Goal: Task Accomplishment & Management: Manage account settings

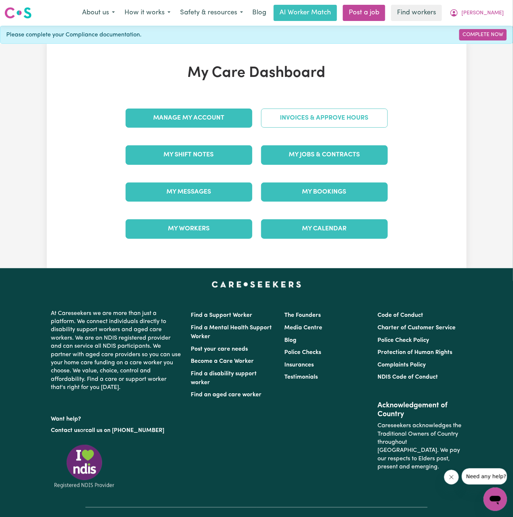
click at [328, 117] on link "Invoices & Approve Hours" at bounding box center [324, 118] width 127 height 19
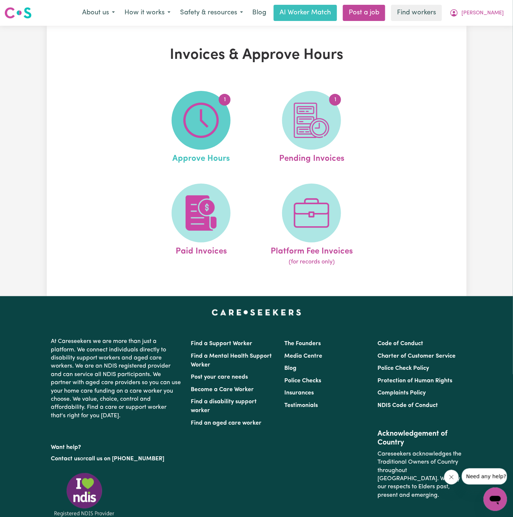
click at [185, 124] on img at bounding box center [200, 120] width 35 height 35
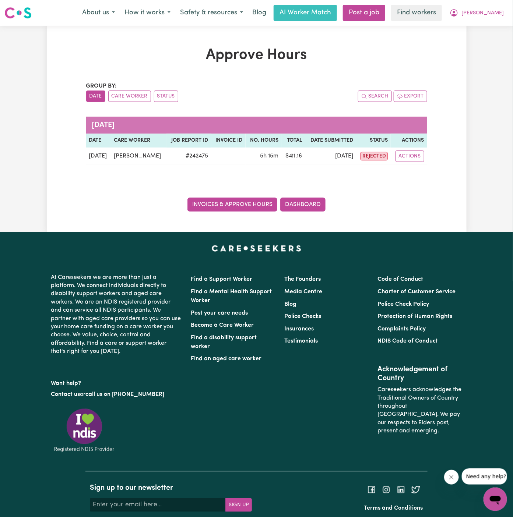
click at [261, 202] on link "Invoices & Approve Hours" at bounding box center [232, 205] width 90 height 14
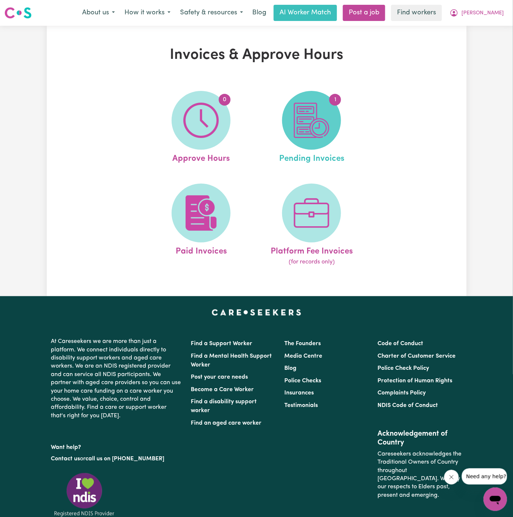
click at [323, 118] on img at bounding box center [311, 120] width 35 height 35
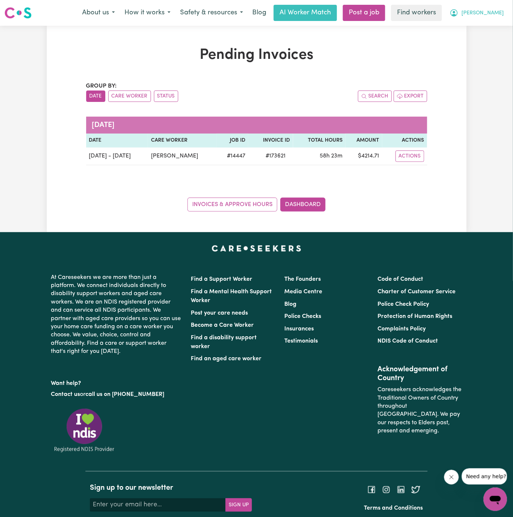
click at [497, 11] on span "[PERSON_NAME]" at bounding box center [482, 13] width 42 height 8
click at [483, 39] on link "Logout" at bounding box center [479, 42] width 58 height 14
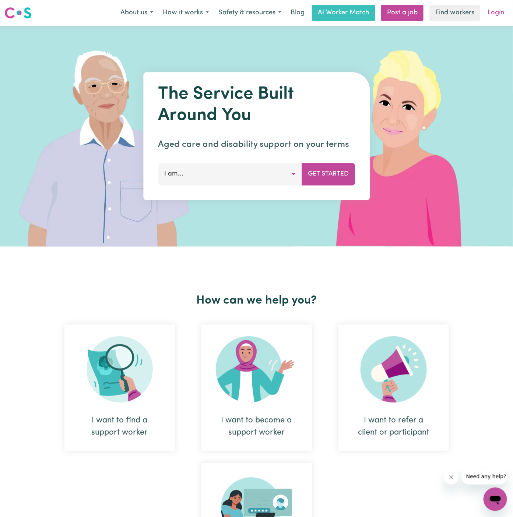
click at [495, 18] on link "Login" at bounding box center [495, 13] width 25 height 16
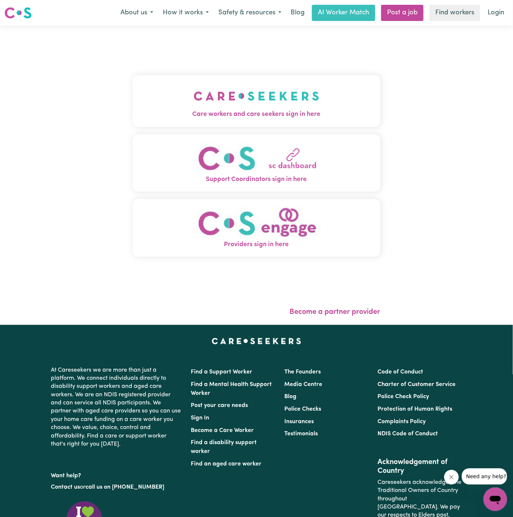
click at [270, 105] on img "Care workers and care seekers sign in here" at bounding box center [256, 95] width 125 height 27
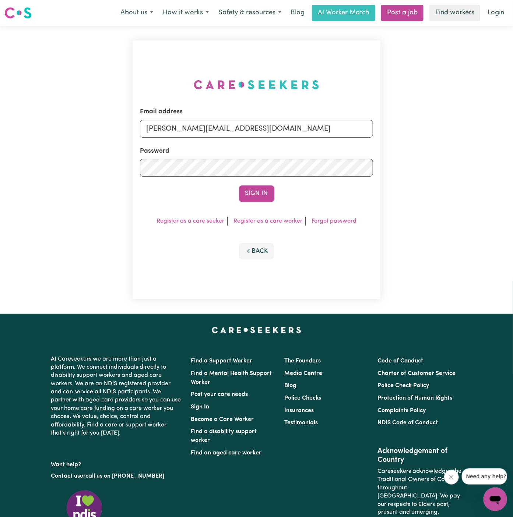
click at [302, 118] on div "Email address [PERSON_NAME][EMAIL_ADDRESS][DOMAIN_NAME]" at bounding box center [256, 122] width 233 height 30
click at [295, 130] on input "[PERSON_NAME][EMAIL_ADDRESS][DOMAIN_NAME]" at bounding box center [256, 129] width 233 height 18
drag, startPoint x: 184, startPoint y: 128, endPoint x: 530, endPoint y: 127, distance: 345.5
click at [512, 127] on html "Menu About us How it works Safety & resources Blog AI Worker Match Post a job F…" at bounding box center [256, 315] width 513 height 630
type input "superuser~[EMAIL_ADDRESS][DOMAIN_NAME]"
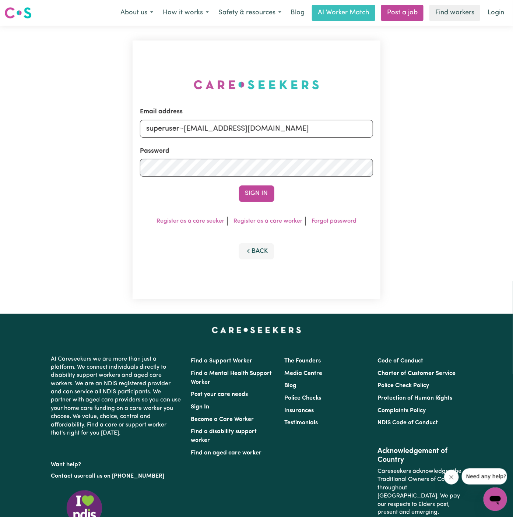
click at [239, 185] on button "Sign In" at bounding box center [256, 193] width 35 height 16
